Goal: Find contact information: Obtain details needed to contact an individual or organization

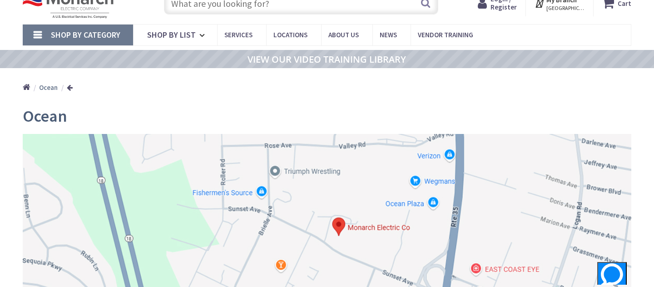
scroll to position [20, 0]
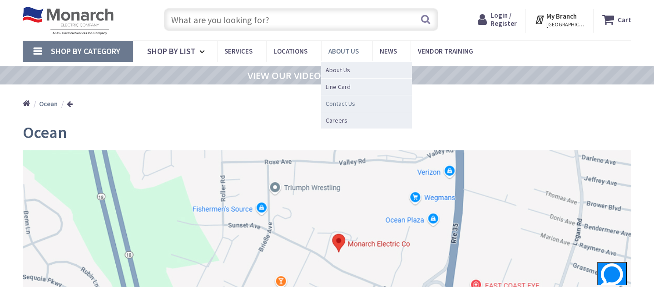
click at [340, 103] on span "Contact Us" at bounding box center [340, 103] width 30 height 9
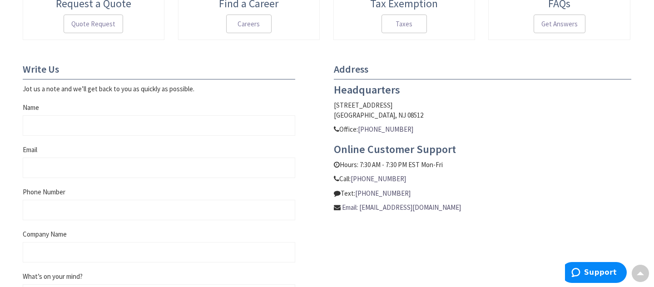
scroll to position [342, 0]
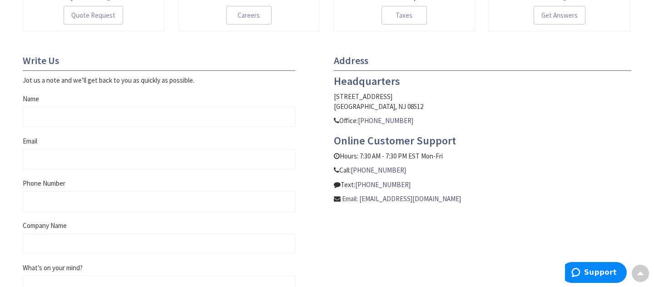
click at [398, 172] on p "Call: 609-900-7679" at bounding box center [482, 170] width 297 height 10
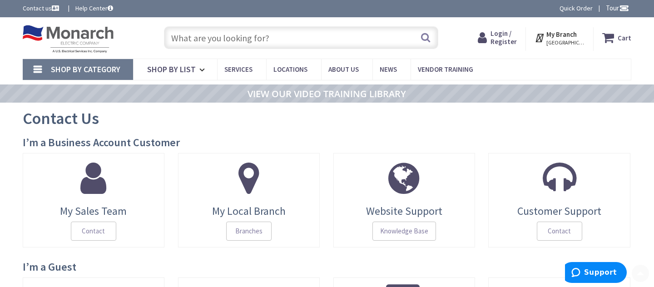
scroll to position [0, 0]
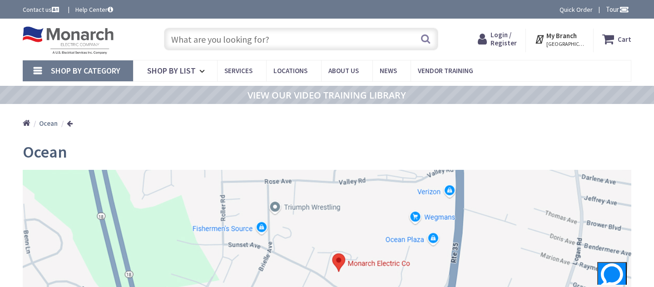
scroll to position [0, 0]
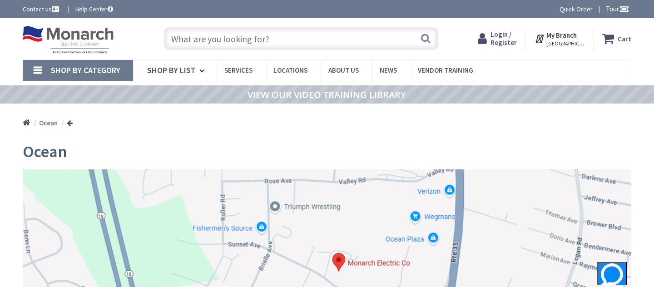
click at [44, 9] on link "Contact us" at bounding box center [42, 9] width 38 height 9
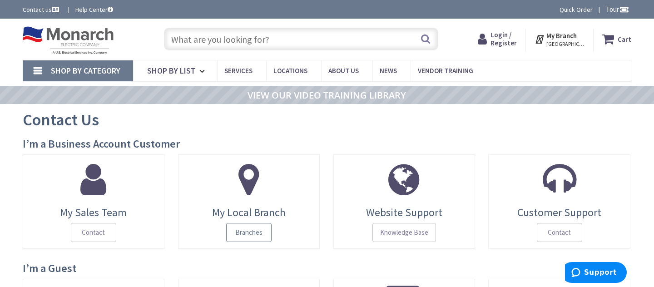
click at [245, 233] on span "Branches" at bounding box center [248, 232] width 45 height 19
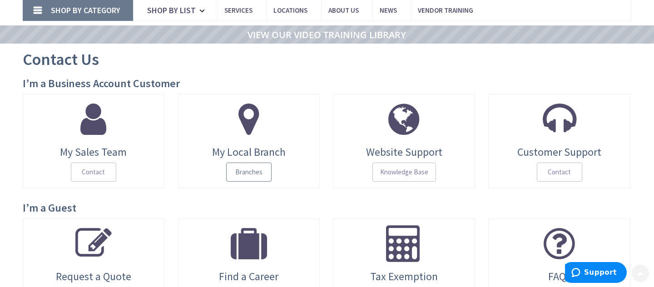
scroll to position [65, 0]
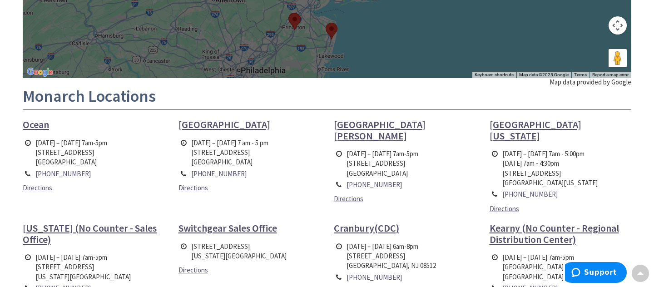
scroll to position [241, 0]
